Goal: Check status: Check status

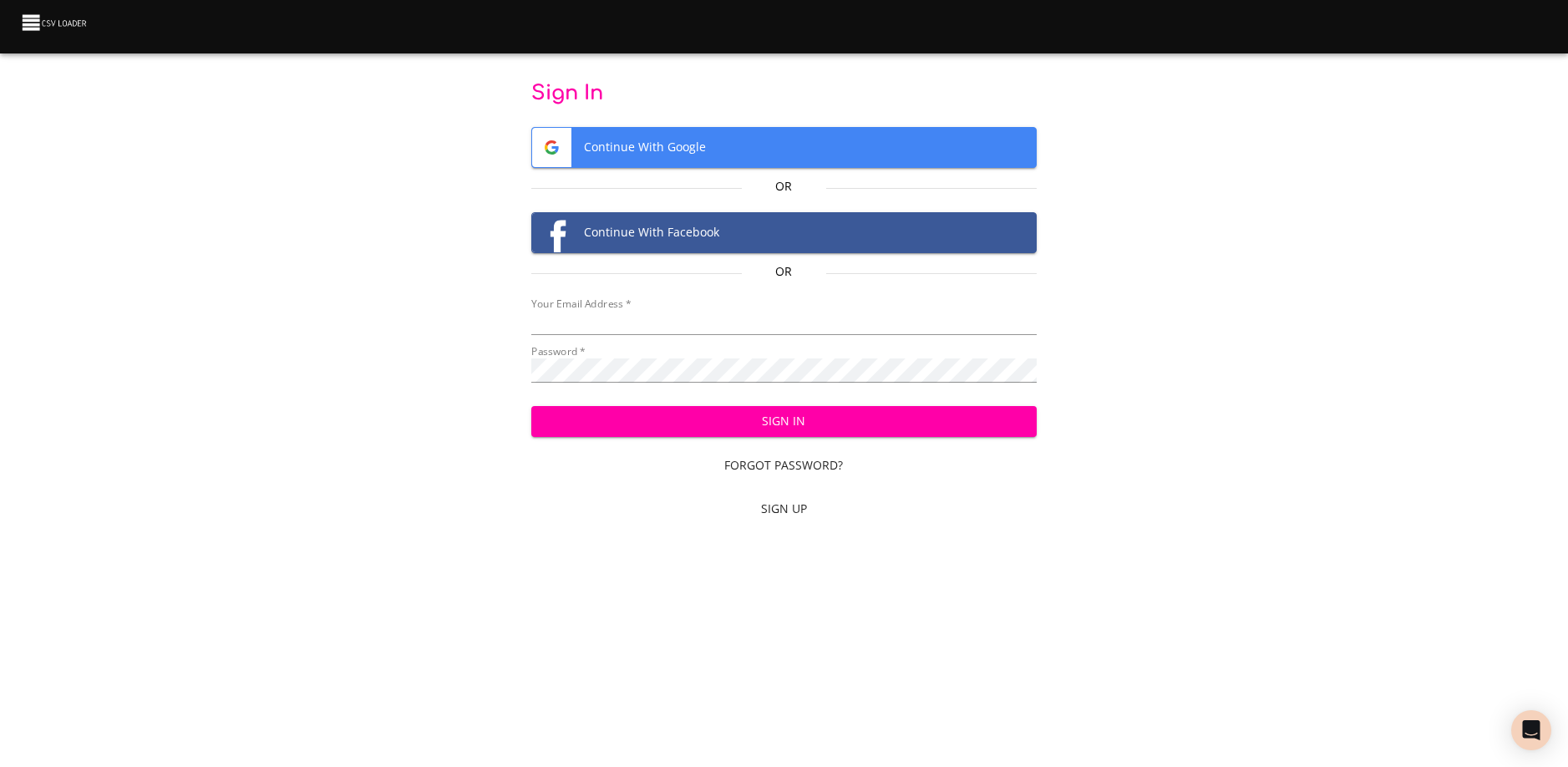
scroll to position [718, 0]
type input "[EMAIL_ADDRESS][DOMAIN_NAME]"
click at [842, 432] on button "Sign In" at bounding box center [784, 421] width 504 height 31
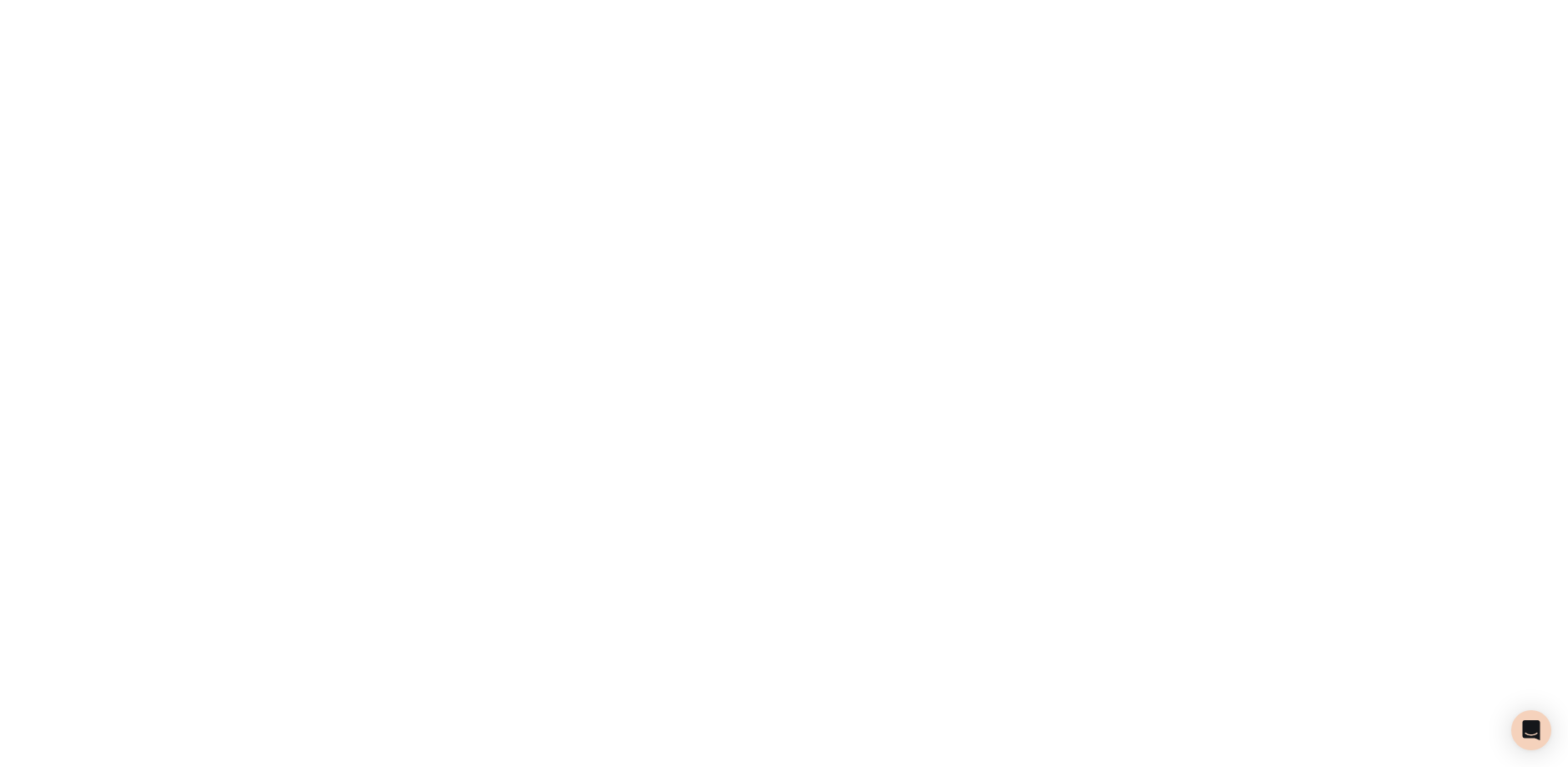
scroll to position [718, 0]
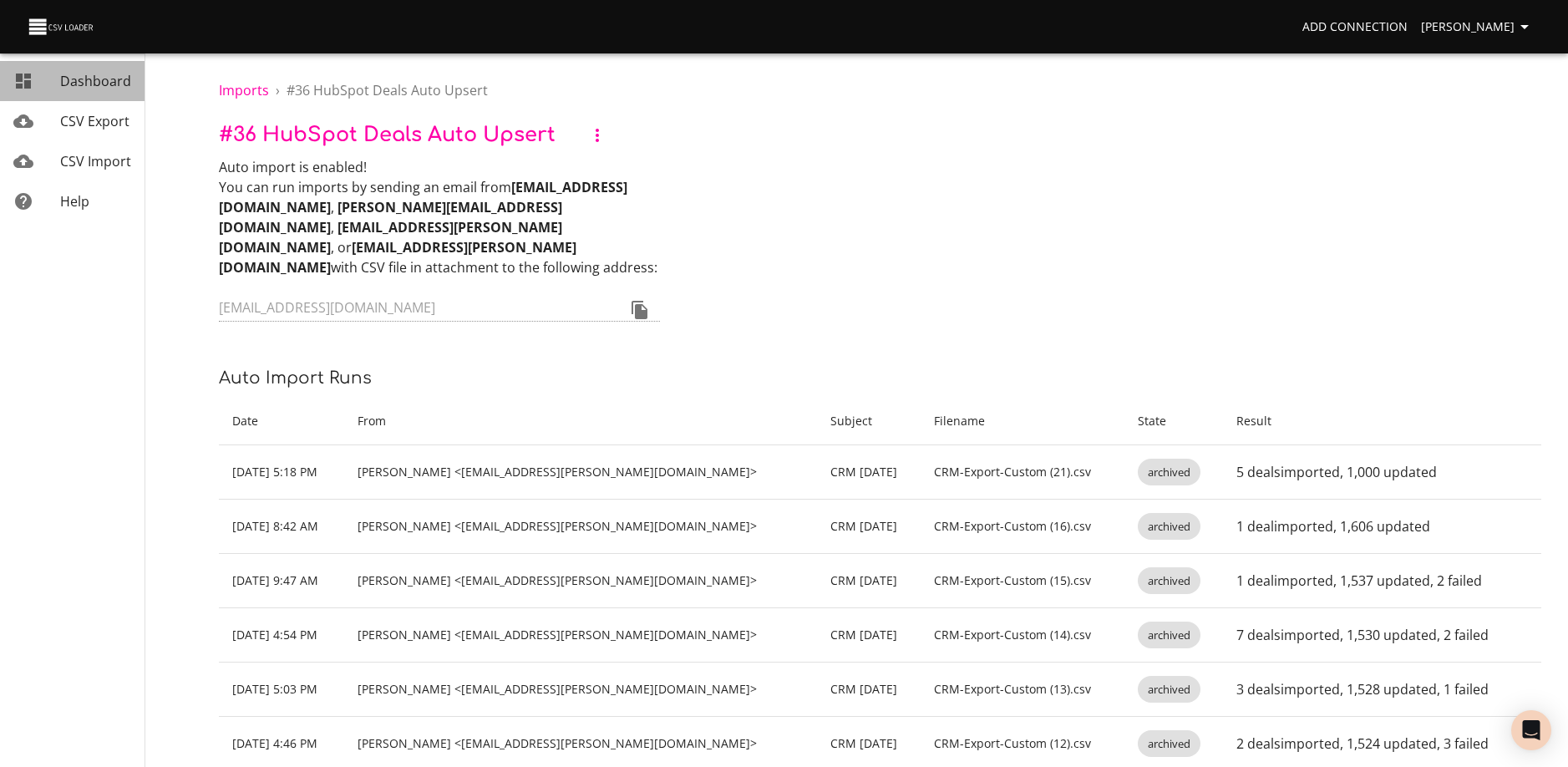
click at [94, 84] on span "Dashboard" at bounding box center [95, 80] width 71 height 18
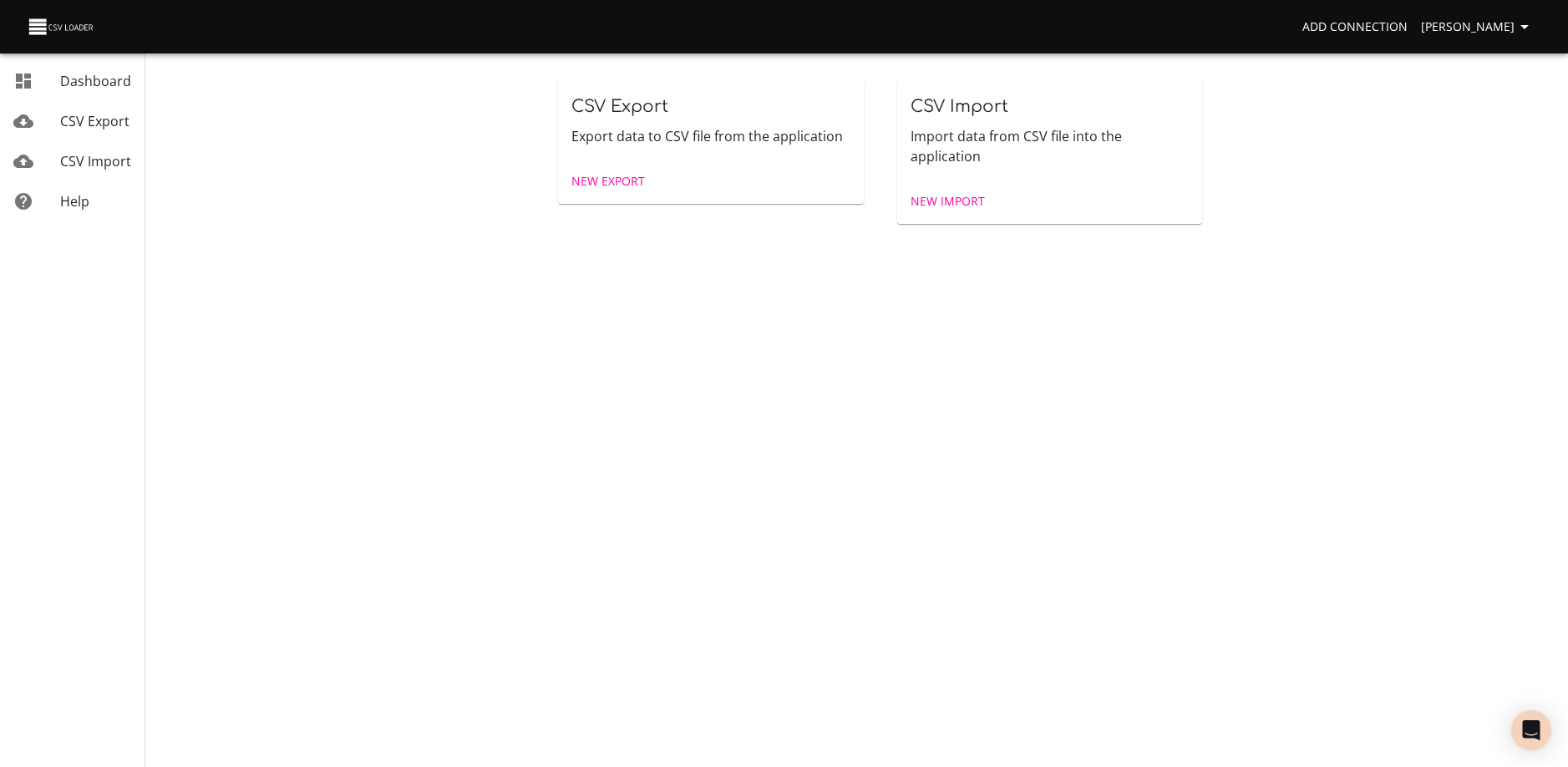
click at [96, 122] on span "CSV Export" at bounding box center [95, 121] width 70 height 18
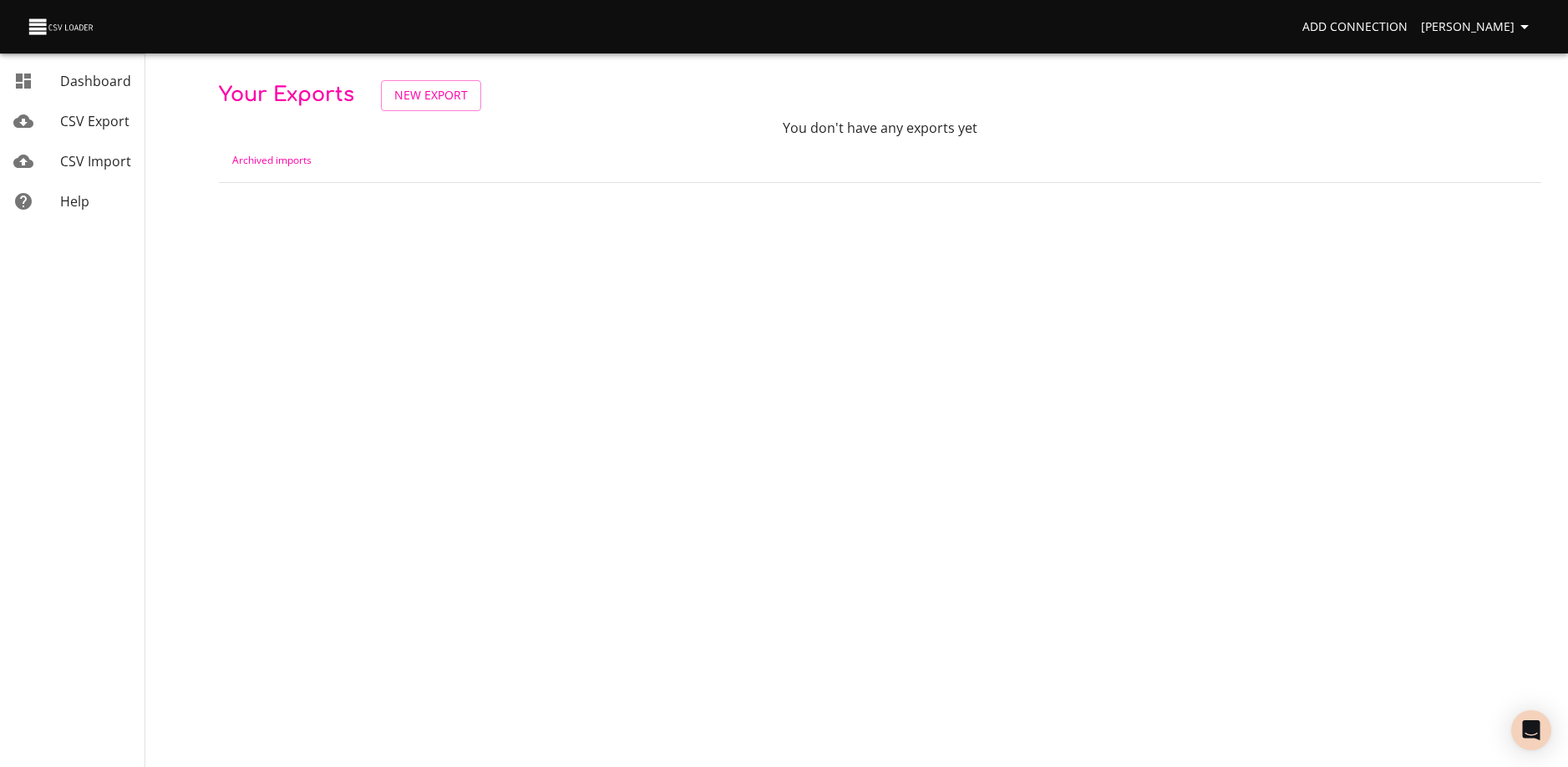
click at [100, 157] on span "CSV Import" at bounding box center [95, 160] width 71 height 18
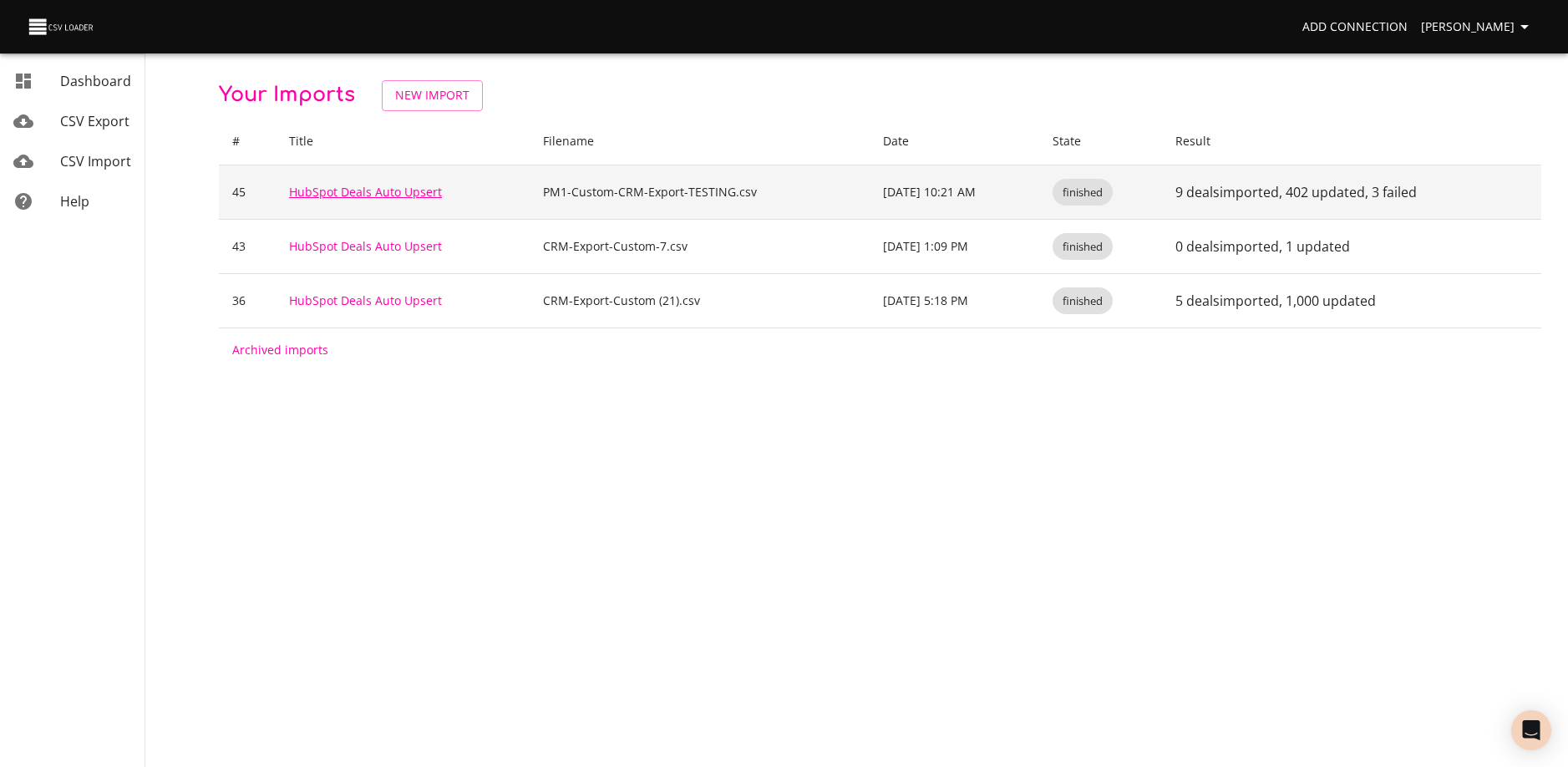
click at [389, 195] on link "HubSpot Deals Auto Upsert" at bounding box center [365, 191] width 153 height 15
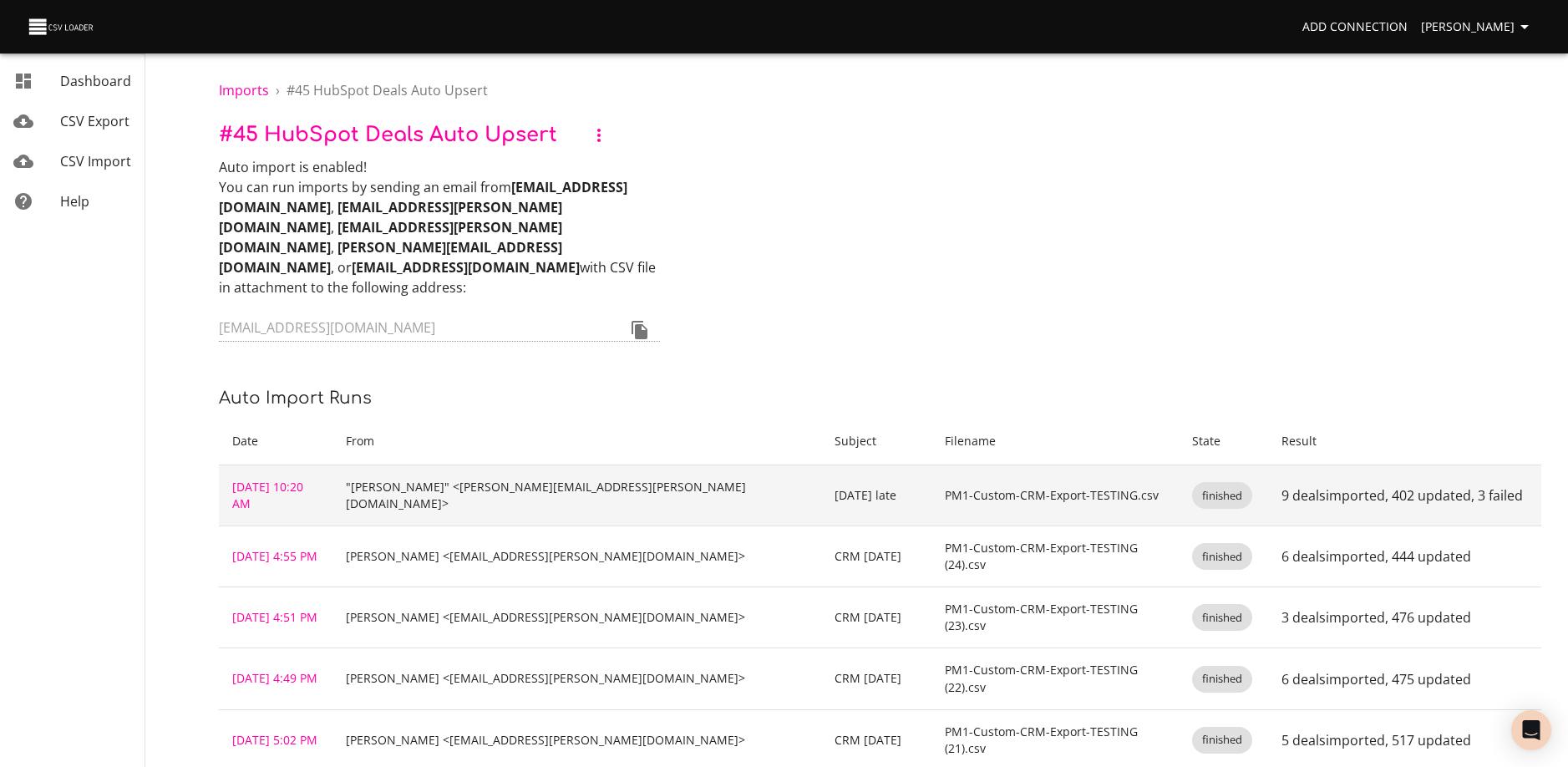
click at [1300, 485] on p "9 deals imported , 402 updated , 3 failed" at bounding box center [1404, 495] width 246 height 20
click at [1447, 485] on p "9 deals imported , 402 updated , 3 failed" at bounding box center [1404, 495] width 246 height 20
click at [303, 478] on link "[DATE] 10:20 AM" at bounding box center [267, 495] width 71 height 33
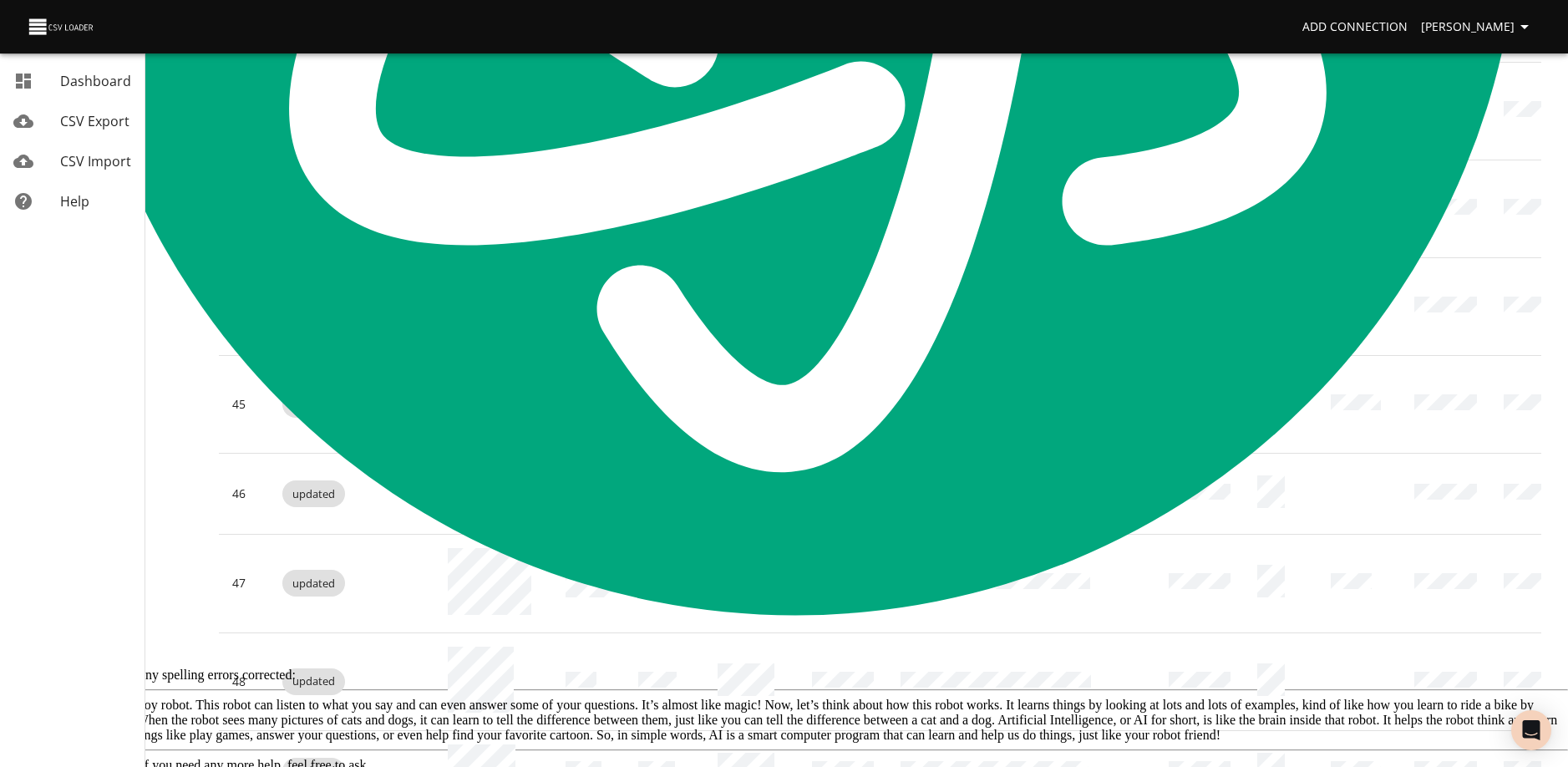
scroll to position [4347, 0]
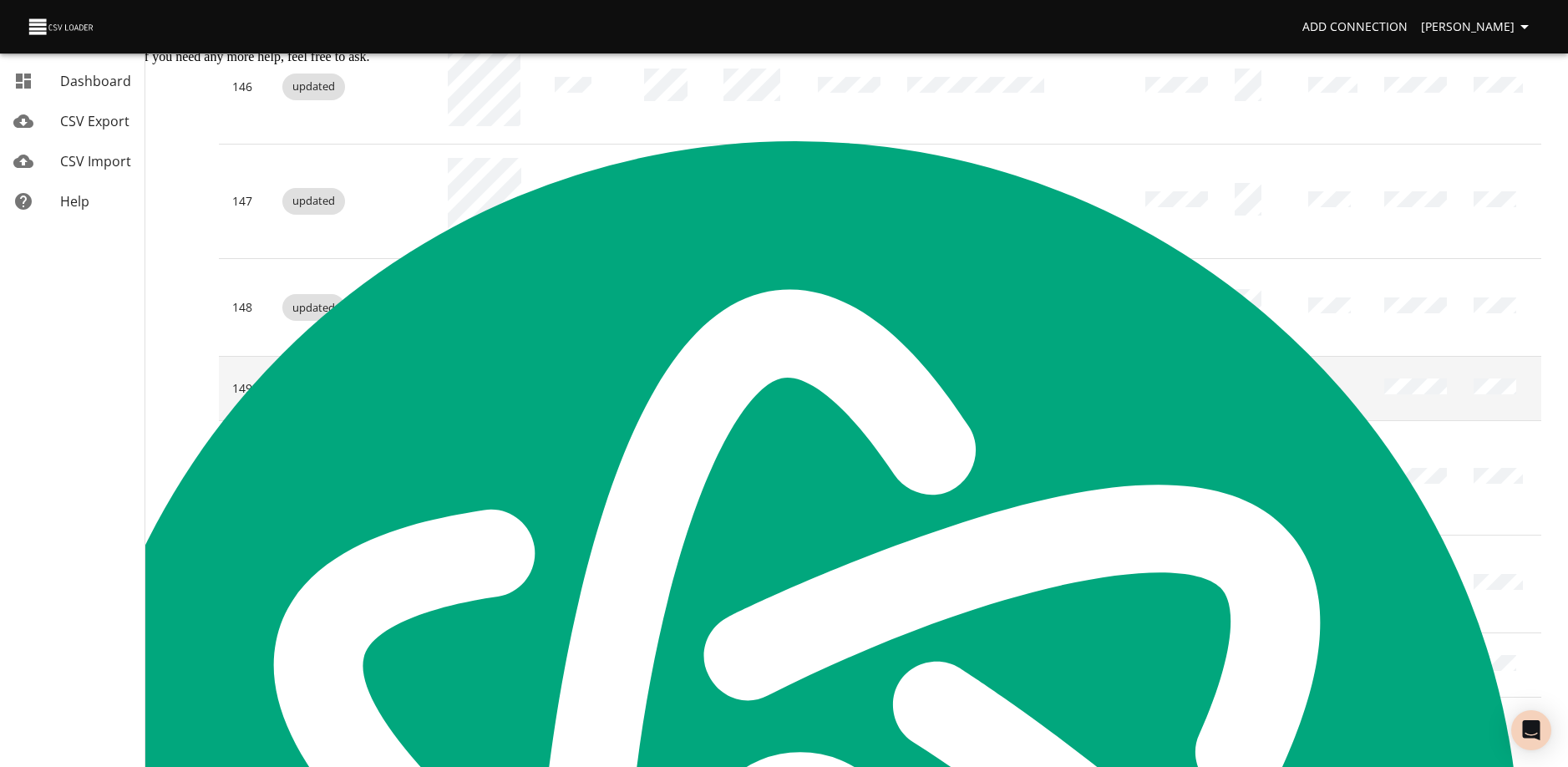
scroll to position [4714, 0]
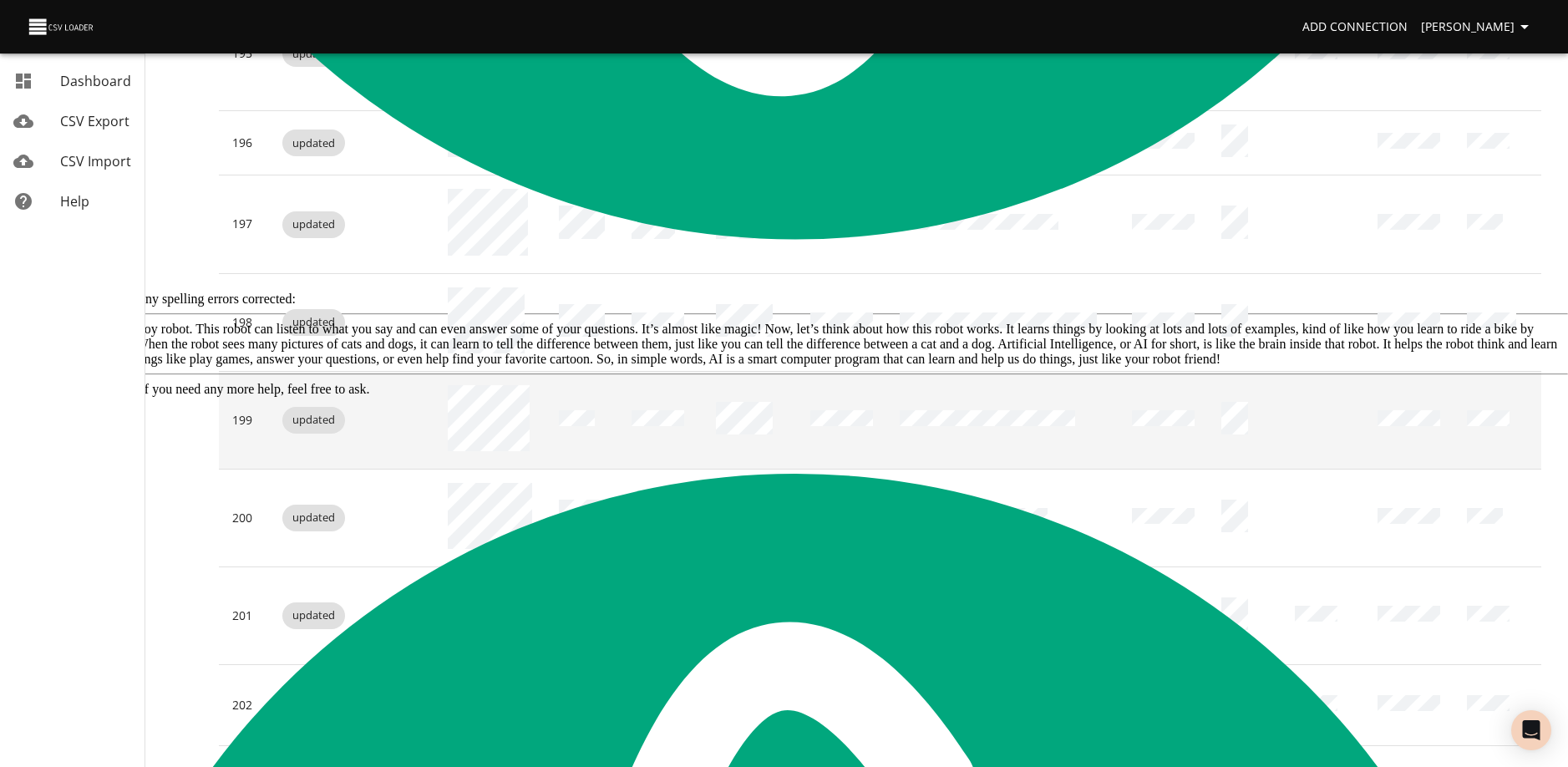
scroll to position [4397, 0]
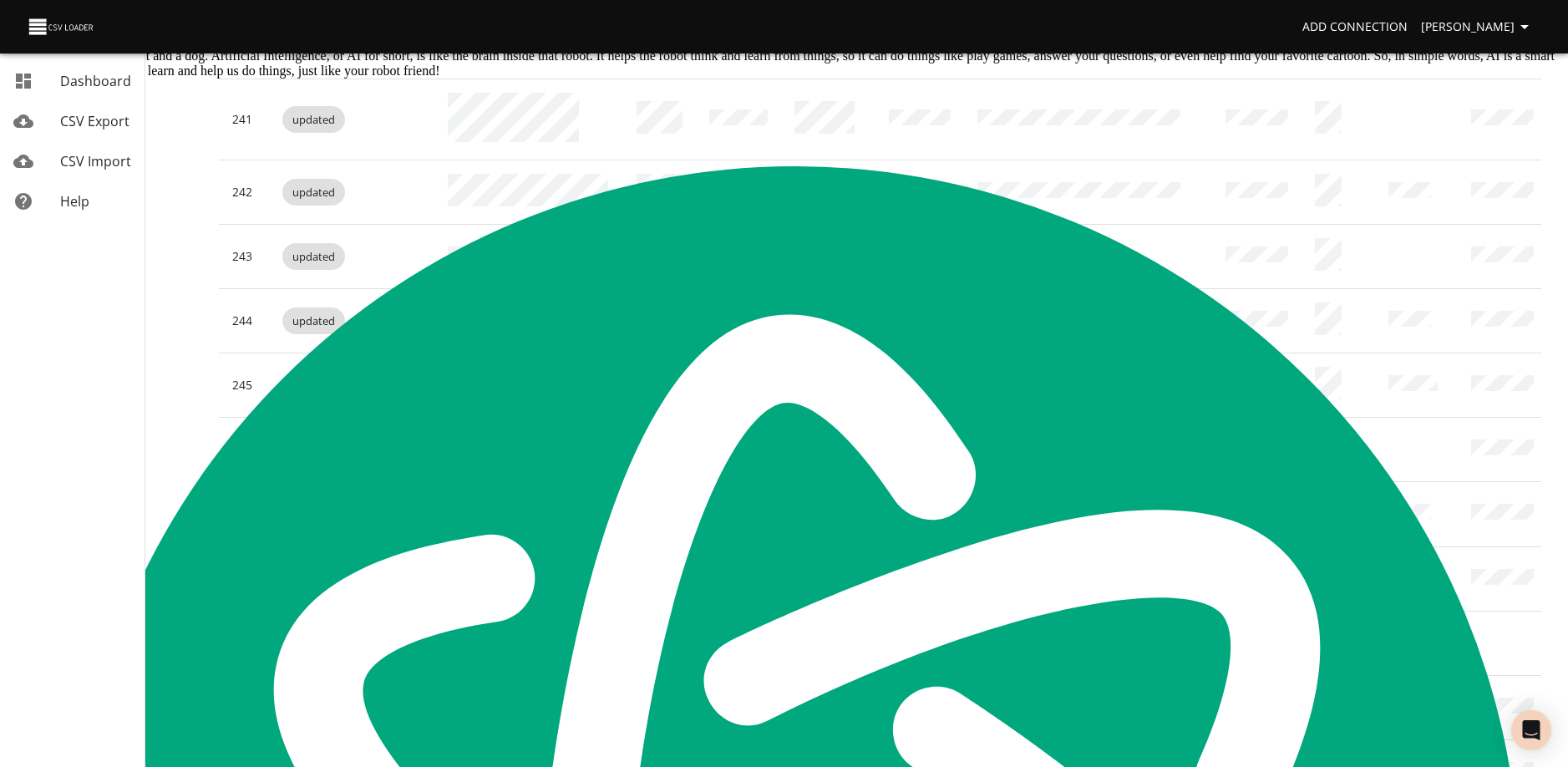
scroll to position [3110, 0]
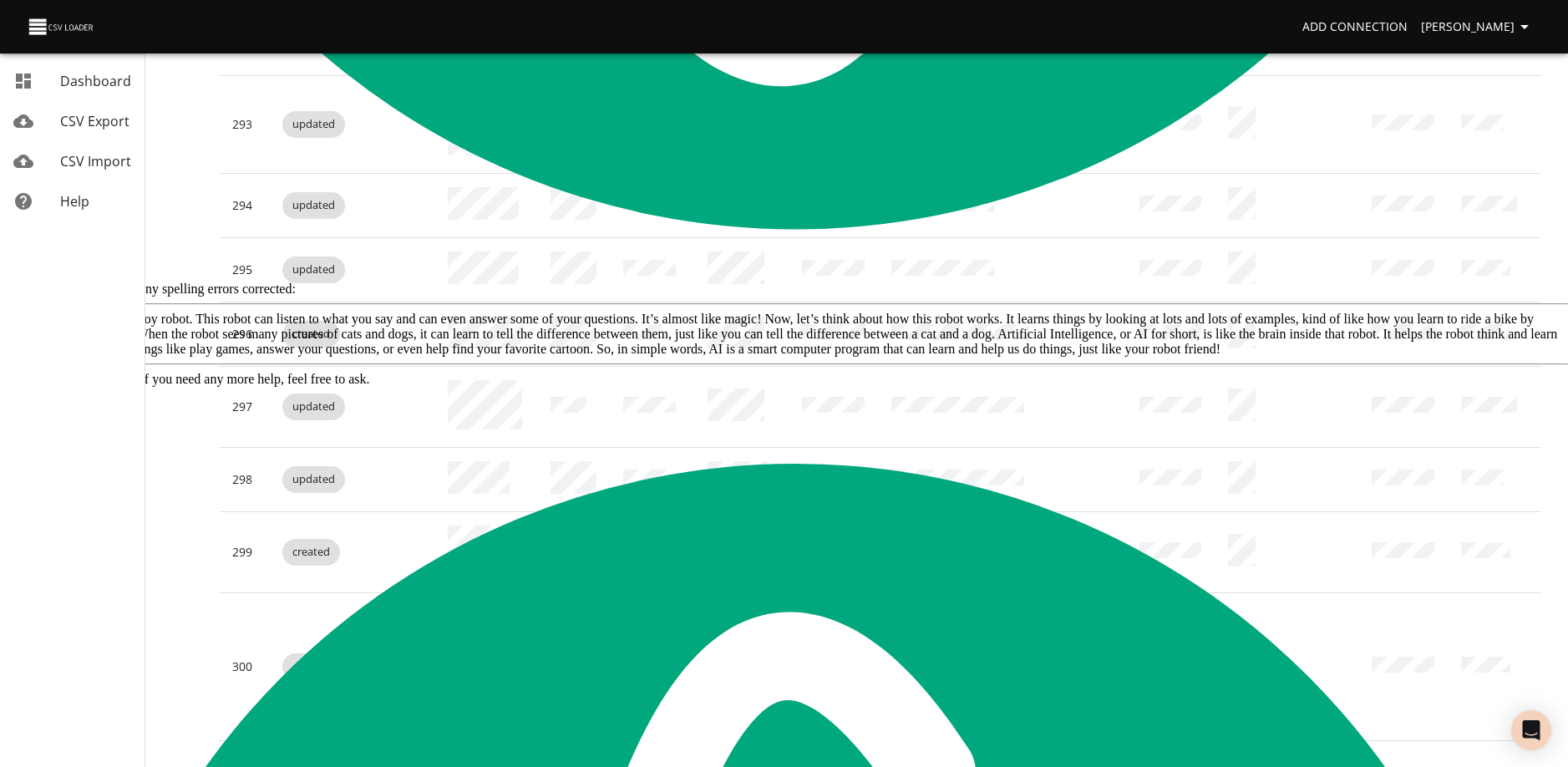
scroll to position [4581, 0]
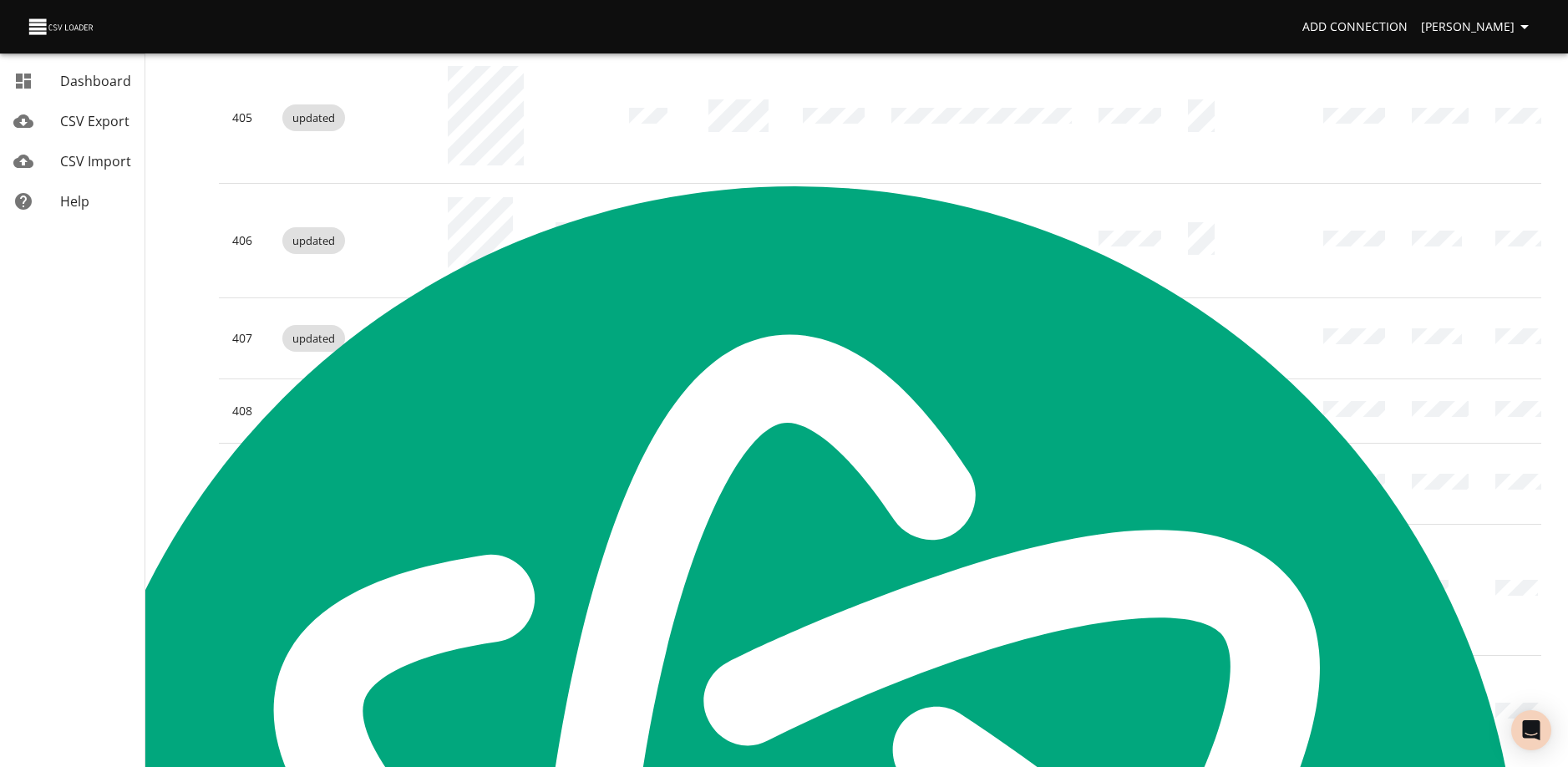
scroll to position [981, 0]
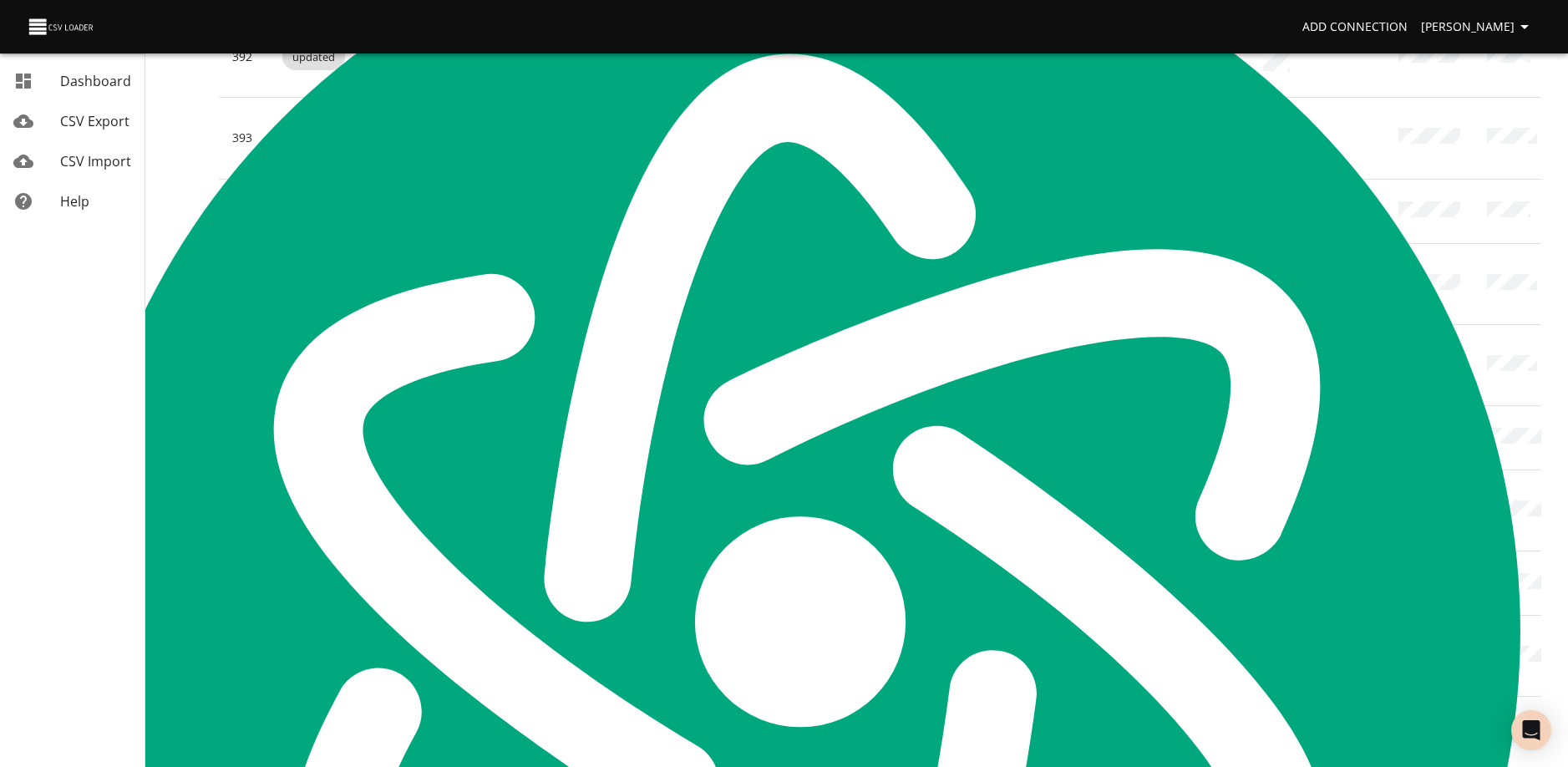
scroll to position [3327, 0]
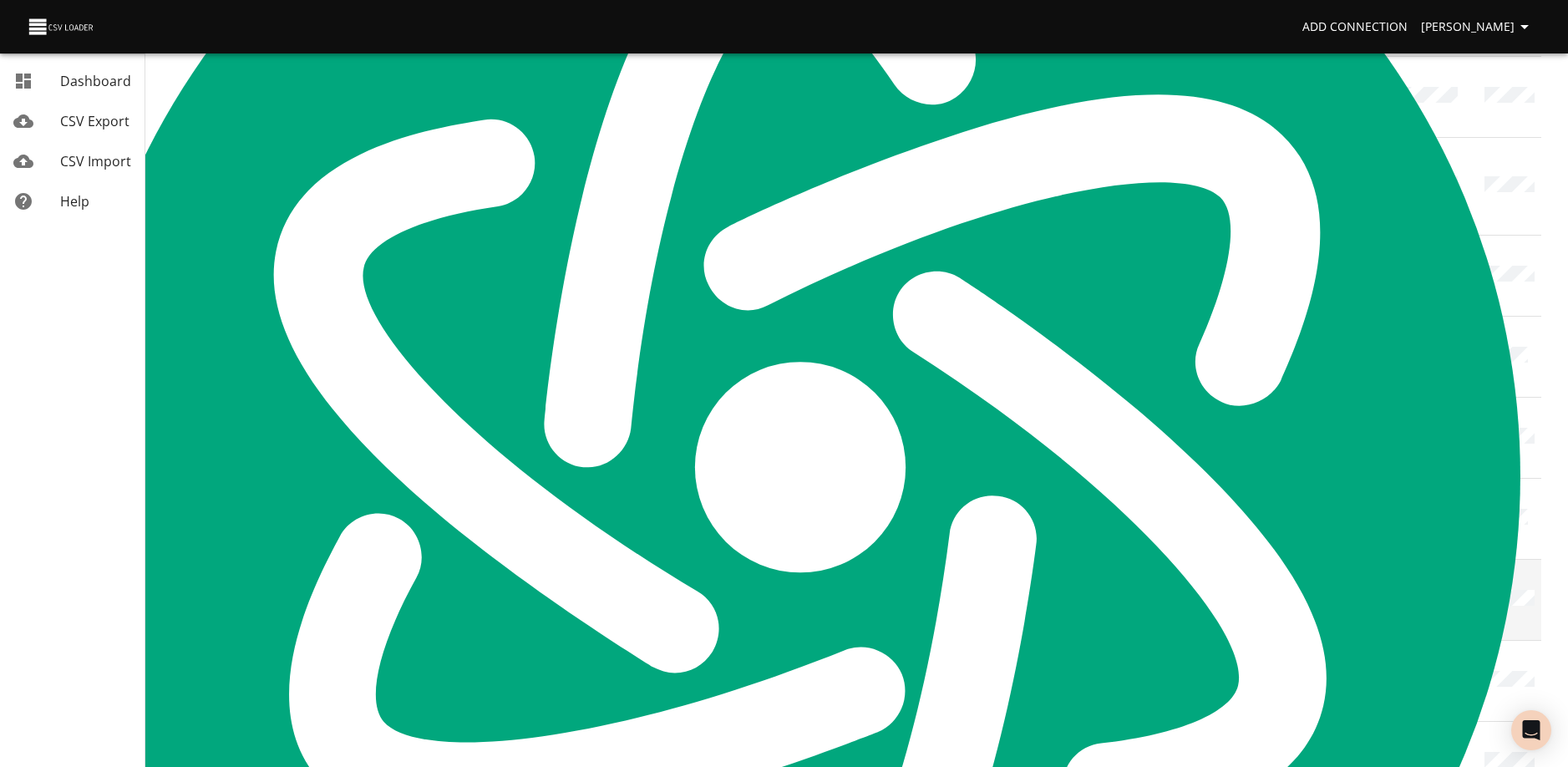
scroll to position [4046, 0]
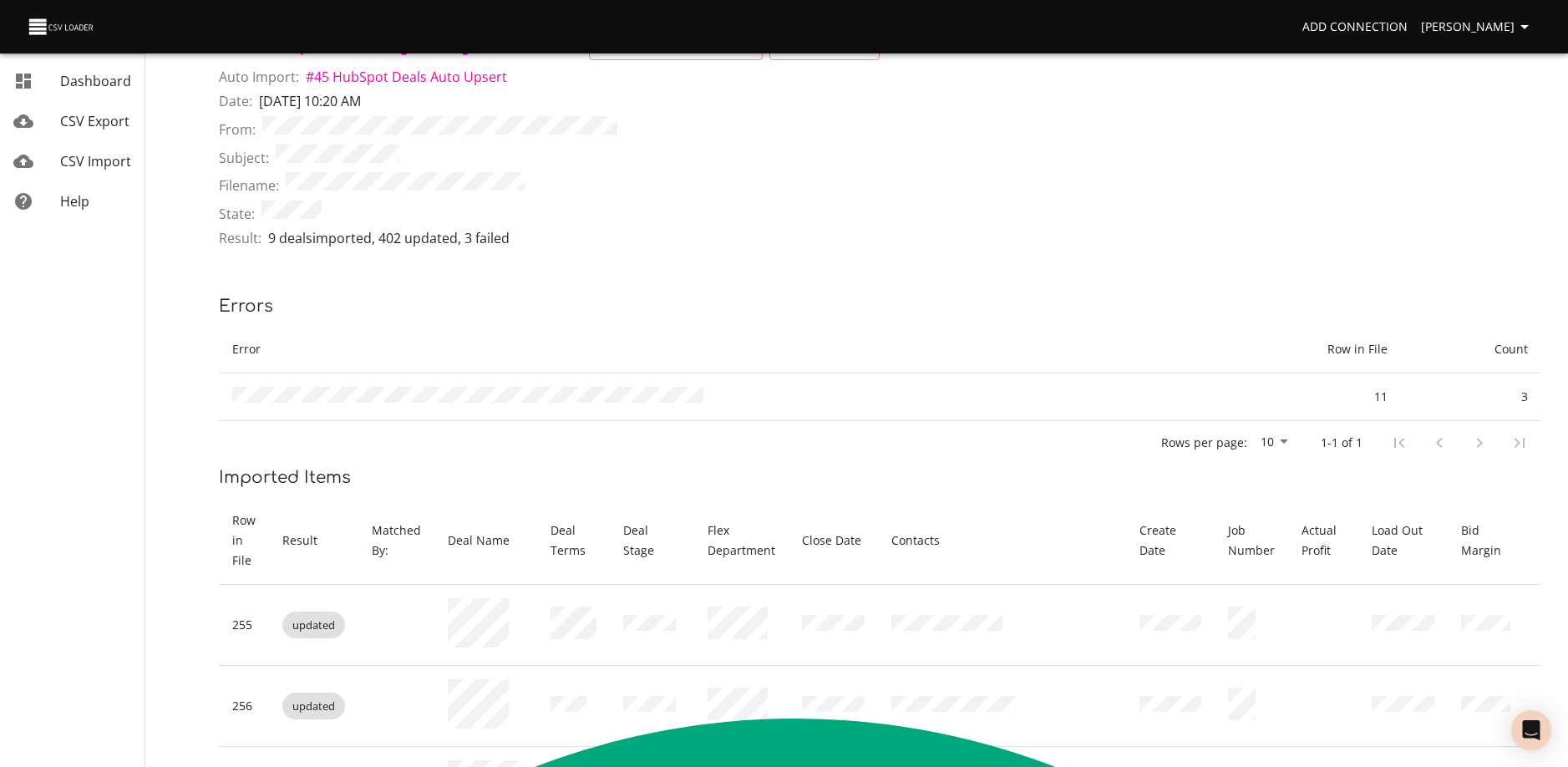
scroll to position [0, 0]
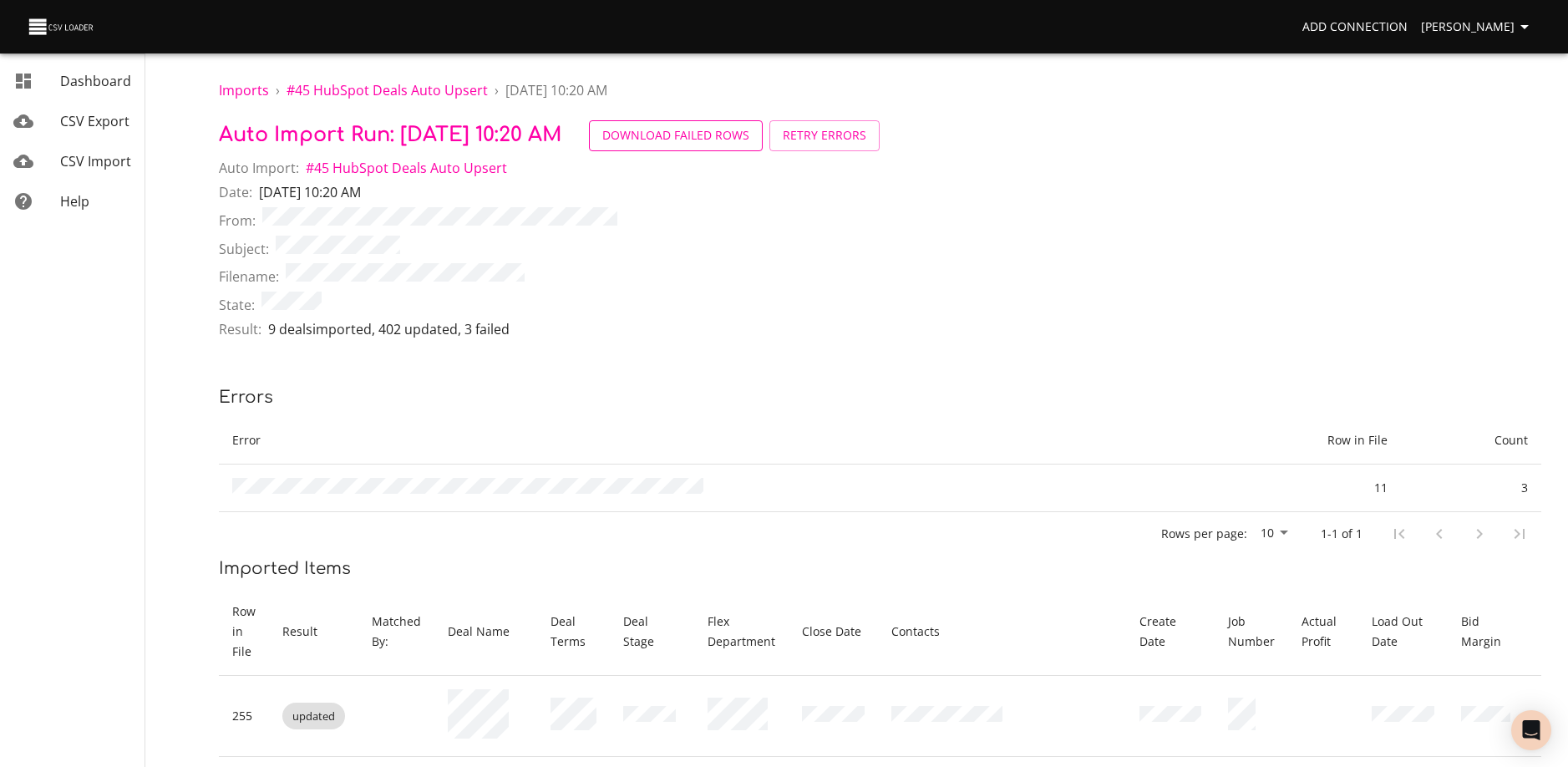
click at [750, 132] on span "Download Failed Rows" at bounding box center [675, 136] width 147 height 21
